Goal: Information Seeking & Learning: Learn about a topic

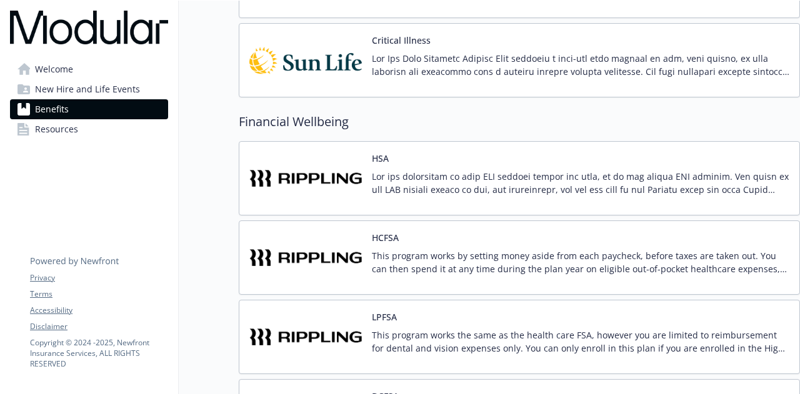
scroll to position [1350, 0]
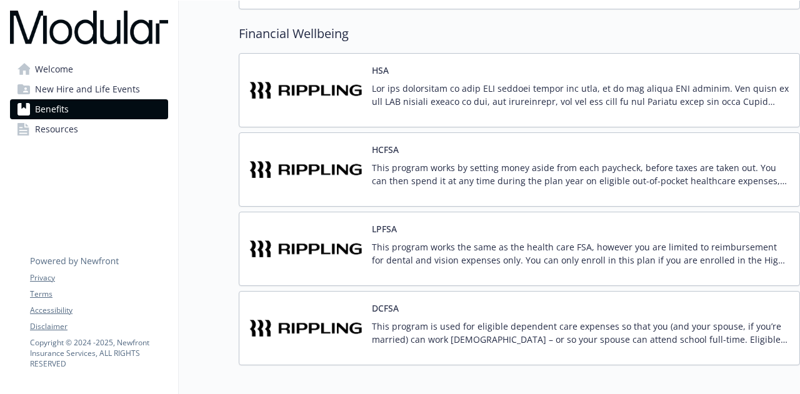
click at [532, 173] on p "This program works by setting money aside from each paycheck, before taxes are …" at bounding box center [580, 174] width 417 height 26
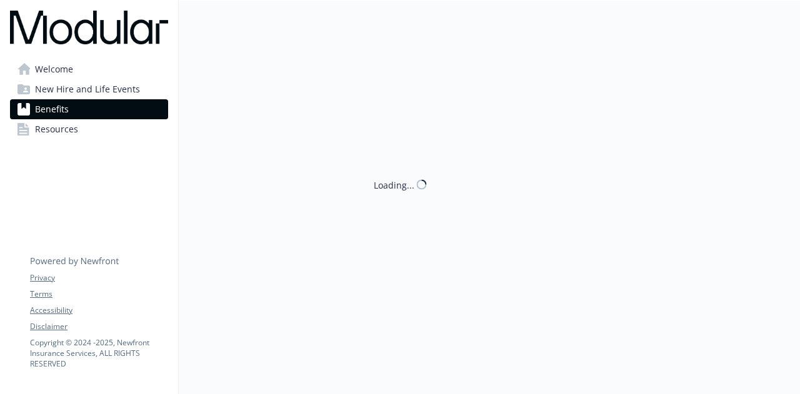
scroll to position [1350, 0]
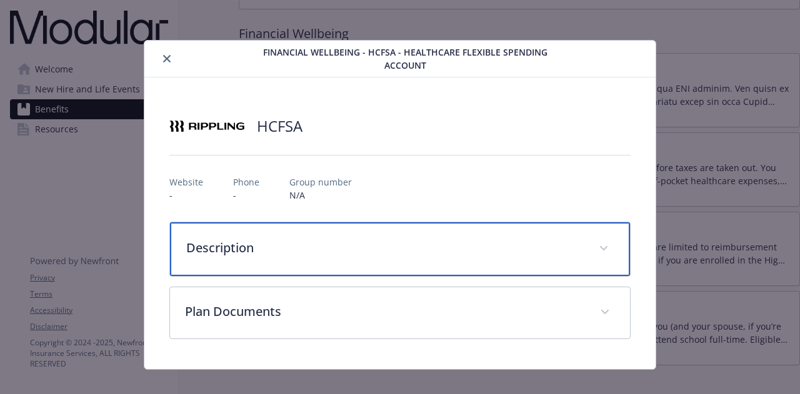
click at [507, 264] on div "Description" at bounding box center [399, 249] width 459 height 54
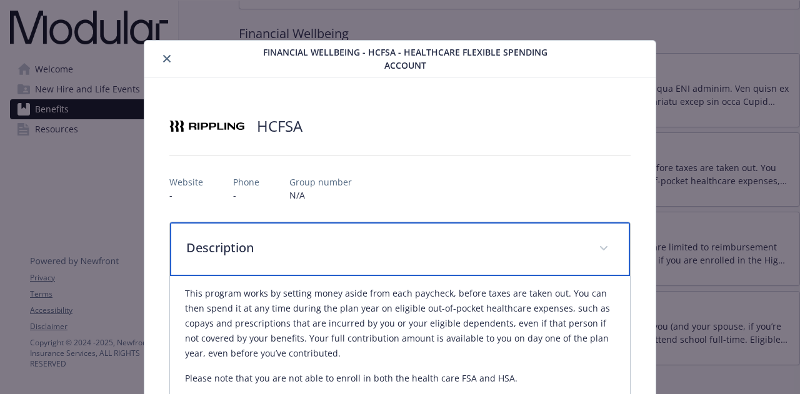
scroll to position [184, 0]
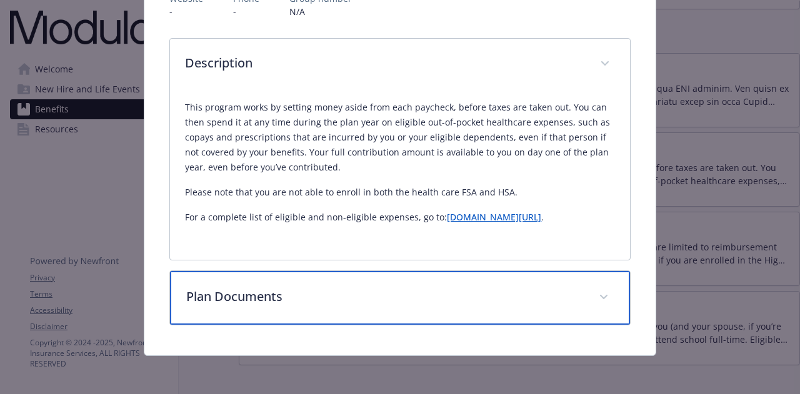
click at [511, 304] on p "Plan Documents" at bounding box center [384, 296] width 397 height 19
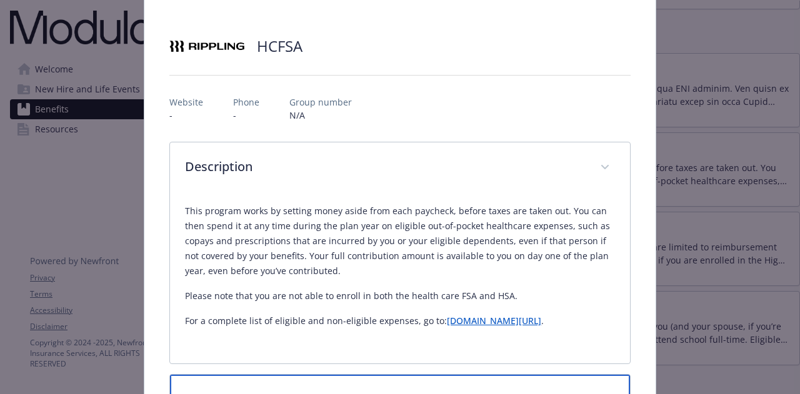
scroll to position [0, 0]
